Goal: Transaction & Acquisition: Purchase product/service

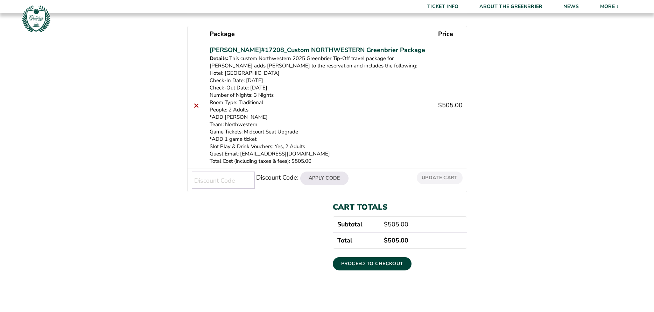
scroll to position [143, 0]
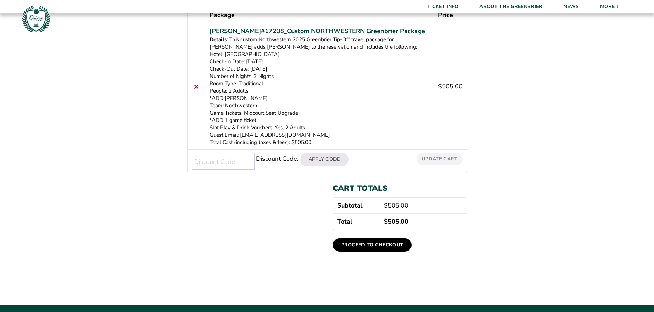
click at [375, 245] on link "Proceed to checkout" at bounding box center [372, 245] width 79 height 13
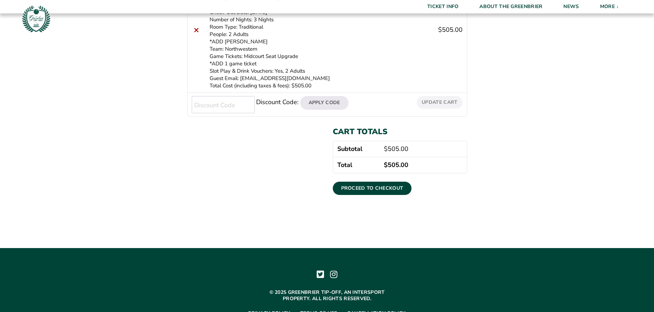
scroll to position [214, 0]
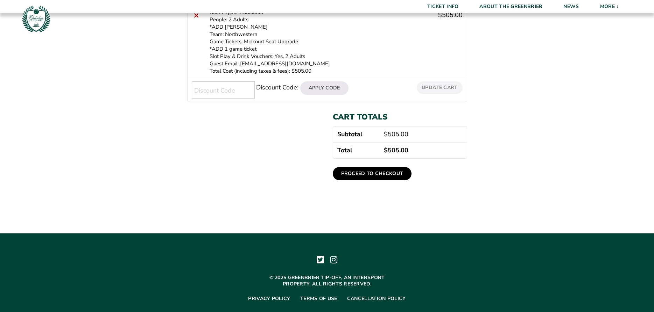
click at [370, 171] on link "Proceed to checkout" at bounding box center [372, 173] width 79 height 13
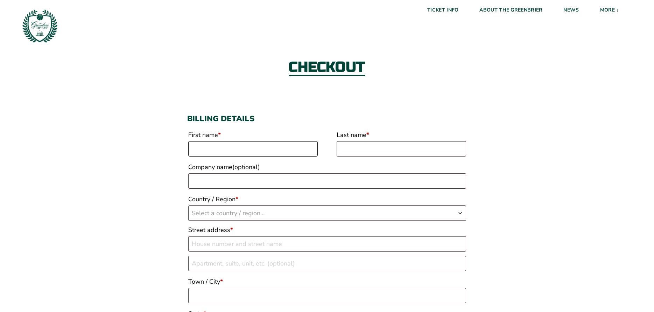
click at [199, 153] on input "First name *" at bounding box center [252, 148] width 129 height 15
click at [199, 147] on input "First name *" at bounding box center [252, 148] width 129 height 15
click at [195, 151] on input "First name *" at bounding box center [252, 148] width 129 height 15
type input "Daniel"
type input "Knox"
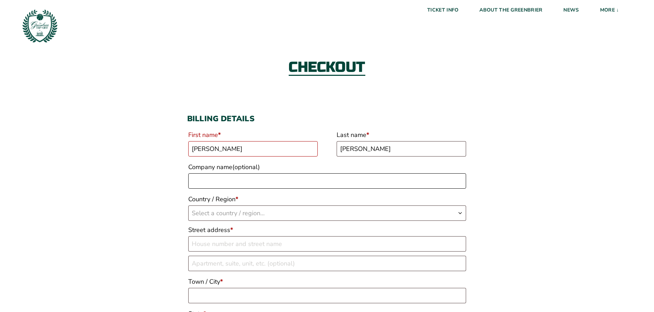
type input "RMX Freight Systems"
select select "US"
type input "[STREET_ADDRESS]"
type input "Zanesville"
type input "43701"
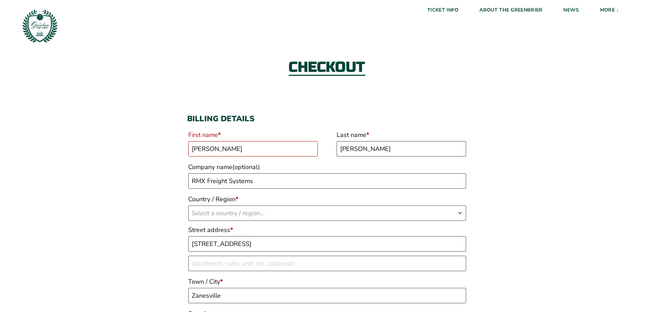
type input "[PHONE_NUMBER]"
type input "dan.knox@rrohio.com"
select select "US"
select select "OH"
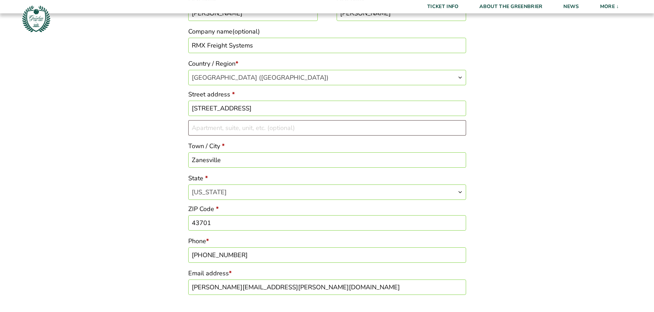
scroll to position [101, 0]
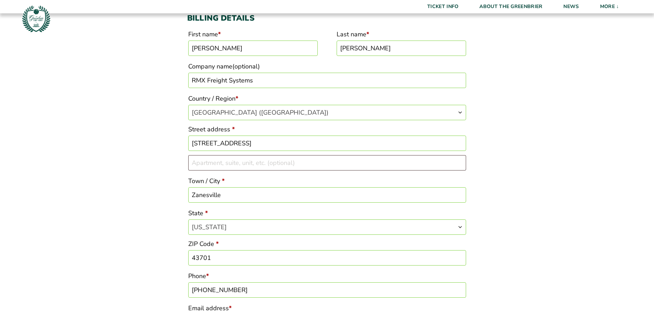
drag, startPoint x: 258, startPoint y: 83, endPoint x: 159, endPoint y: 92, distance: 99.5
click at [188, 88] on input "RMX Freight Systems" at bounding box center [327, 80] width 278 height 15
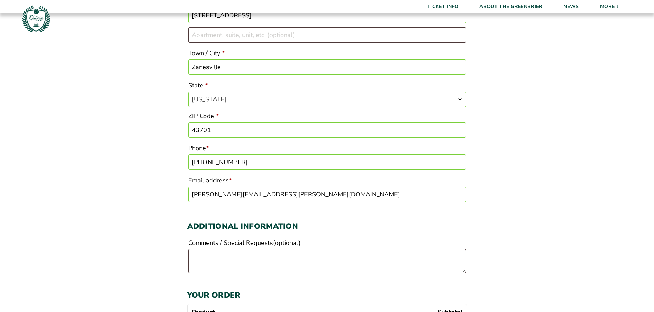
scroll to position [243, 0]
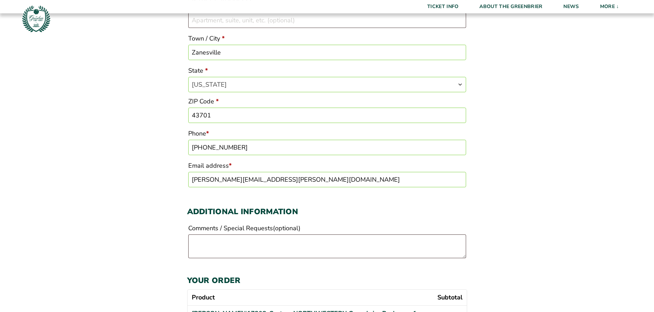
drag, startPoint x: 264, startPoint y: 184, endPoint x: 93, endPoint y: 209, distance: 173.5
click at [188, 188] on input "dan.knox@rrohio.com" at bounding box center [327, 179] width 278 height 15
type input "dan.knox5775"
type input "43701-1536"
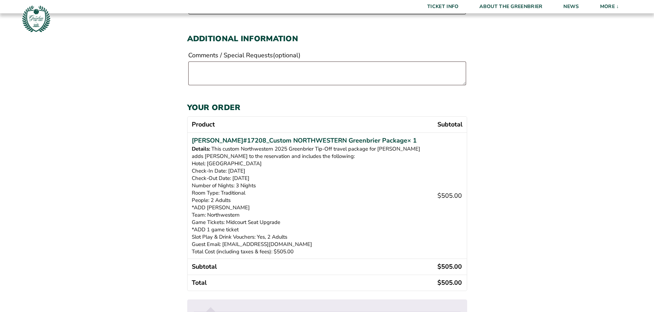
scroll to position [393, 0]
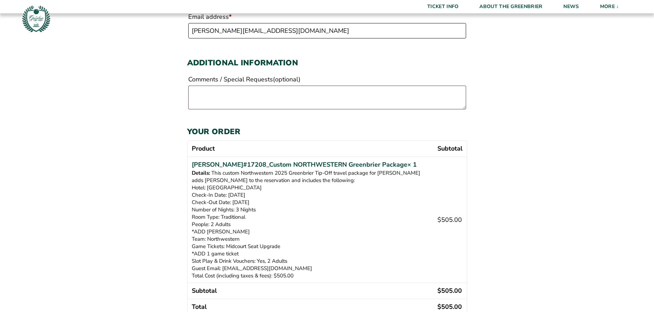
type input "[PERSON_NAME][EMAIL_ADDRESS][DOMAIN_NAME]"
click at [200, 88] on textarea "Comments / Special Requests (optional)" at bounding box center [327, 98] width 278 height 24
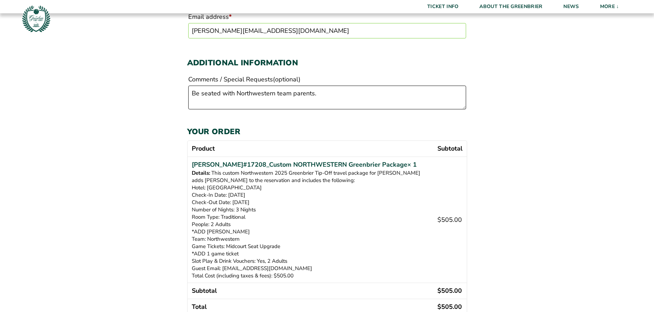
click at [235, 94] on textarea "Be seated with Northwestern team parents." at bounding box center [327, 98] width 278 height 24
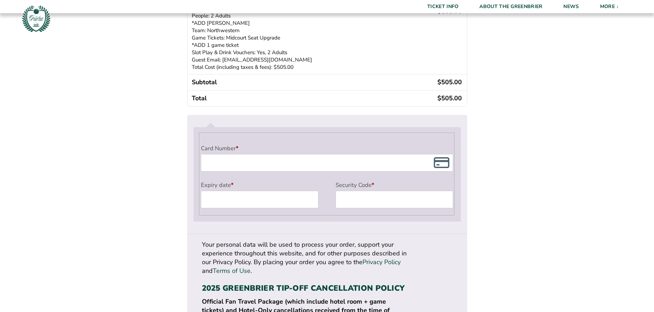
scroll to position [607, 0]
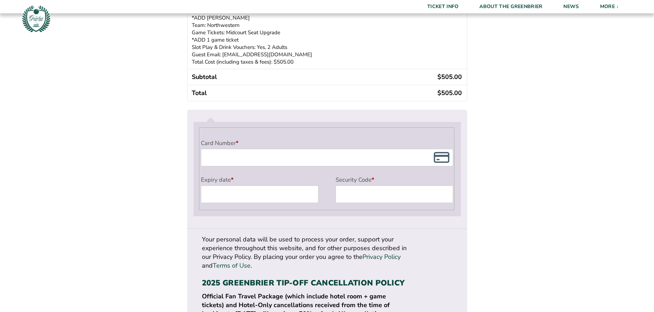
type textarea "Be seated with [PERSON_NAME] & Northwestern team parents."
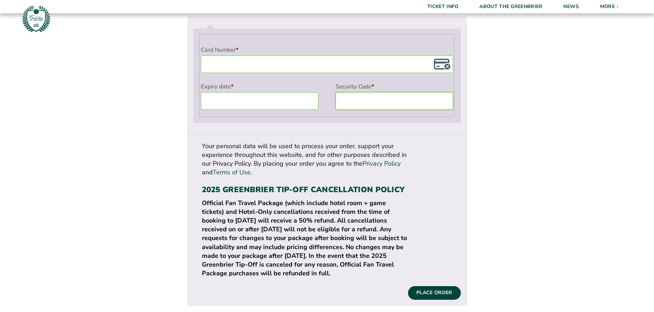
scroll to position [714, 0]
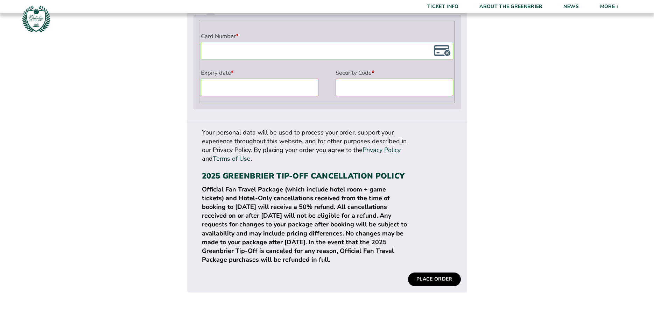
click at [436, 273] on button "Place order" at bounding box center [434, 279] width 52 height 13
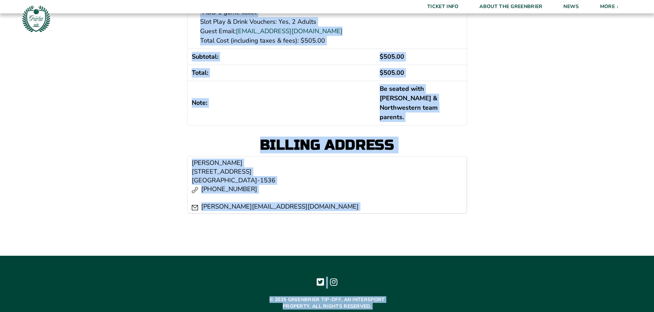
scroll to position [347, 0]
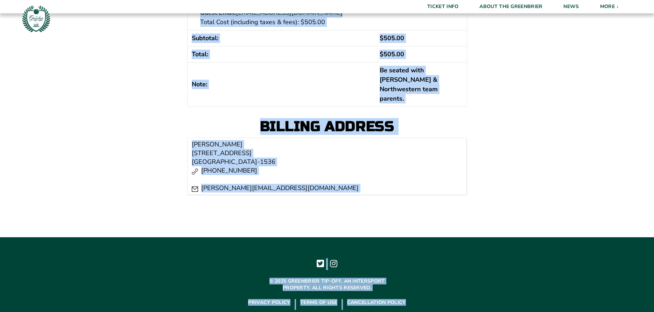
drag, startPoint x: 261, startPoint y: 66, endPoint x: 443, endPoint y: 240, distance: 251.7
click at [479, 285] on body "Ticket Info About The Greenbrier News More ↓ Venue Information Media Credential…" at bounding box center [327, 7] width 654 height 648
copy body "Order received Order number: 18046 Date: September 12, 2025 Total: $ 505.00 Ord…"
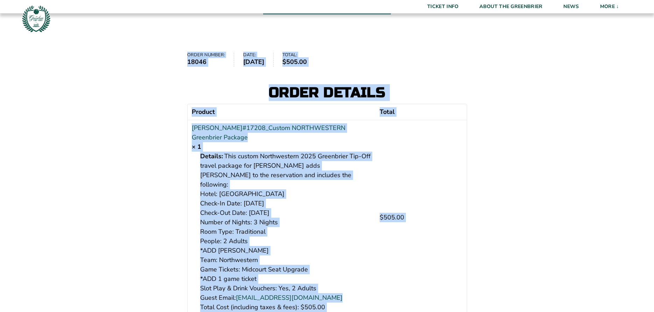
scroll to position [0, 0]
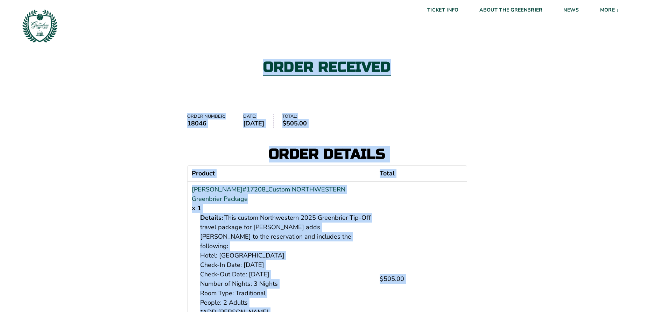
click at [564, 83] on div "Order received" at bounding box center [327, 68] width 654 height 76
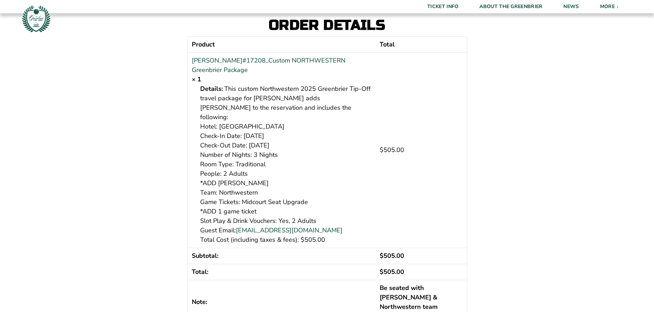
scroll to position [26, 0]
